Goal: Information Seeking & Learning: Learn about a topic

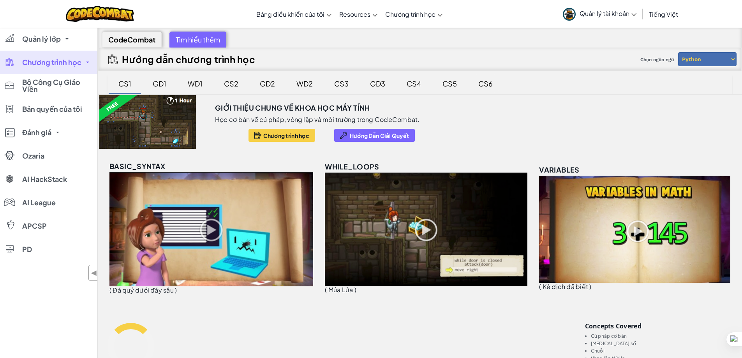
click at [482, 83] on div "CS6" at bounding box center [485, 83] width 30 height 18
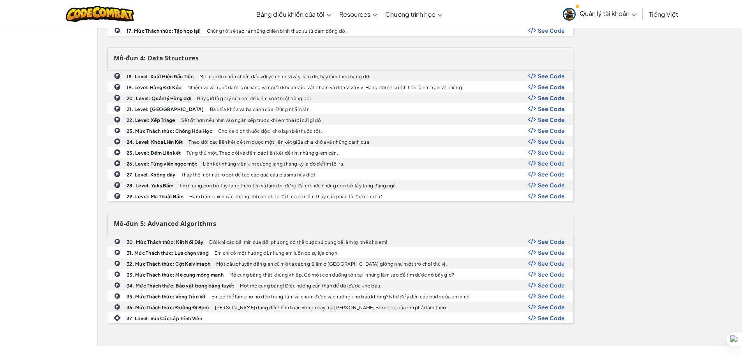
scroll to position [428, 0]
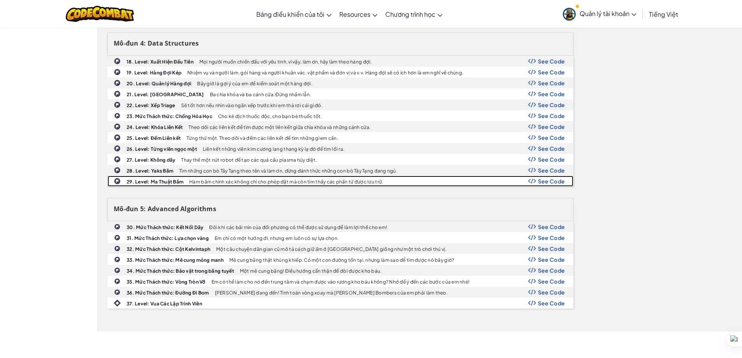
click at [560, 181] on span "See Code" at bounding box center [551, 181] width 27 height 6
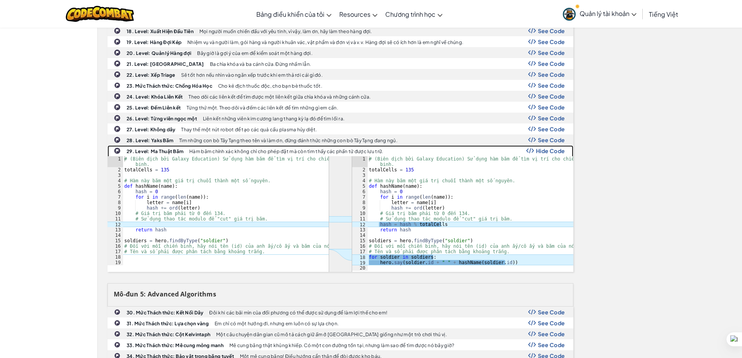
scroll to position [506, 0]
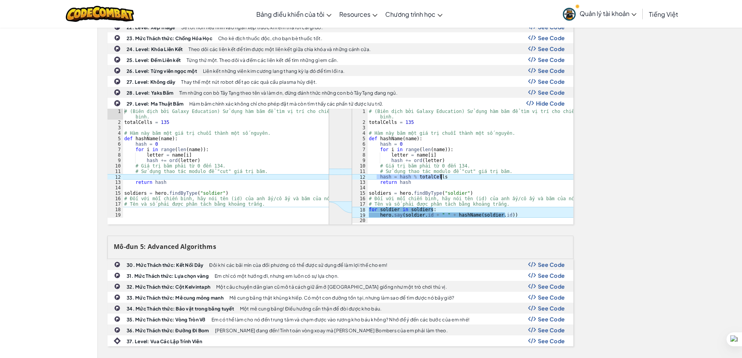
drag, startPoint x: 377, startPoint y: 176, endPoint x: 461, endPoint y: 179, distance: 83.4
click at [461, 179] on div "# (Biên dịch bởi Galaxy Education) Sử dụng hàm băm để tìm vị trí cho chiến binh…" at bounding box center [470, 174] width 206 height 131
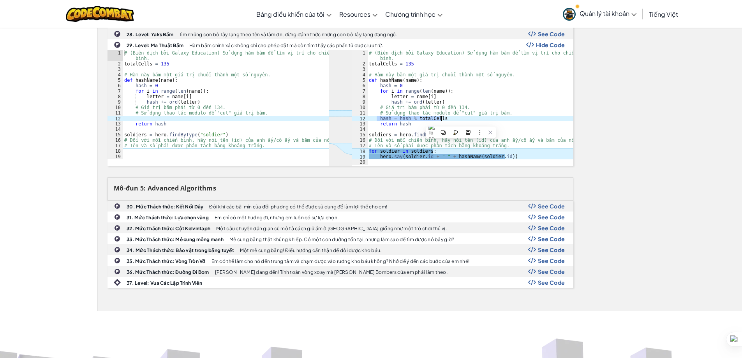
scroll to position [584, 0]
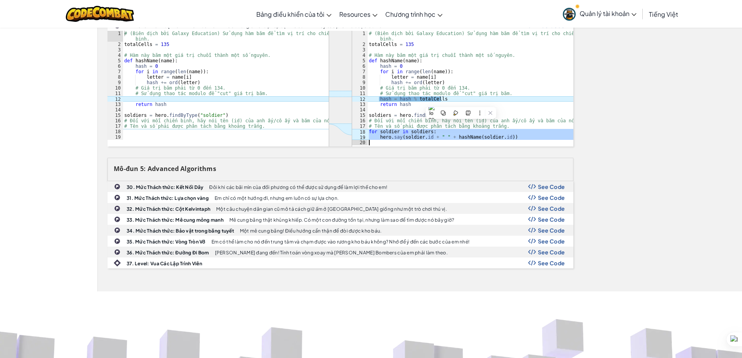
drag, startPoint x: 367, startPoint y: 131, endPoint x: 510, endPoint y: 135, distance: 142.6
click at [510, 135] on div "hash = hash % totalCells 1 2 3 4 5 6 7 8 9 10 11 12 13 14 15 16 17 18 19 20 # (…" at bounding box center [462, 88] width 221 height 114
type textarea "hero.say([DOMAIN_NAME] + " " + hashName([DOMAIN_NAME]))"
click at [435, 144] on div "# (Biên dịch bởi Galaxy Education) Sử dụng hàm băm để tìm vị trí cho chiến binh…" at bounding box center [470, 88] width 206 height 114
